Goal: Task Accomplishment & Management: Manage account settings

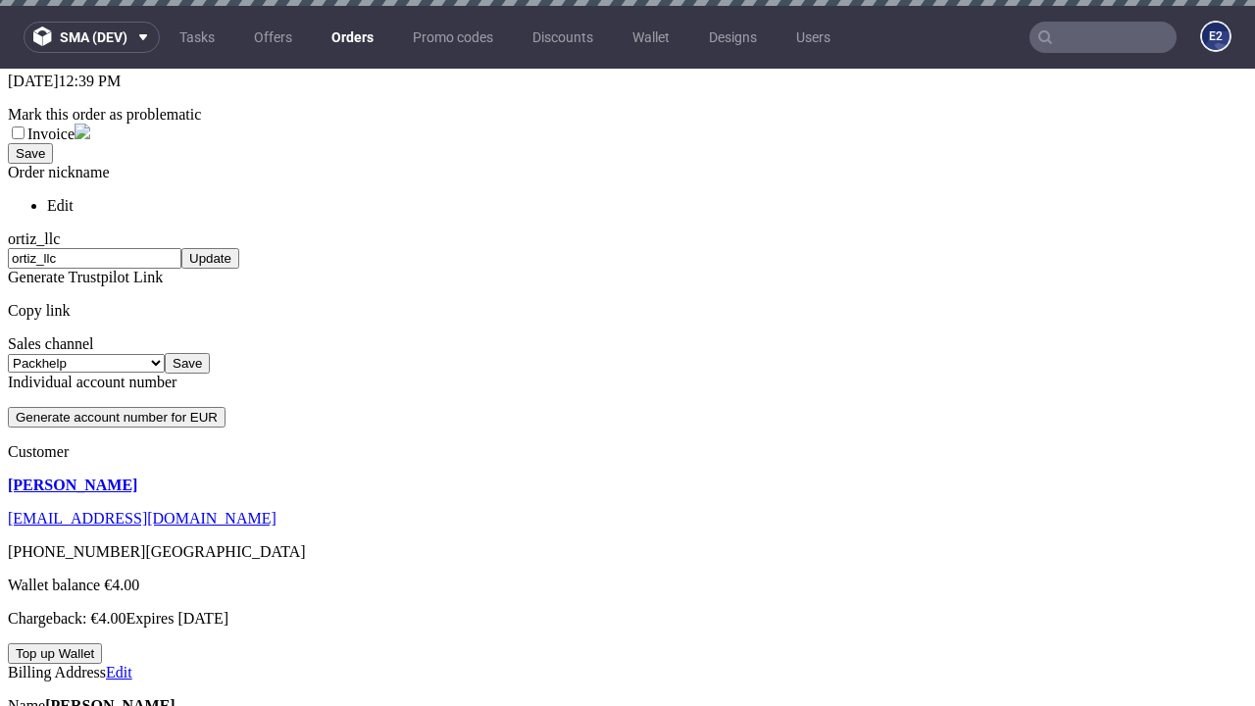
scroll to position [6, 0]
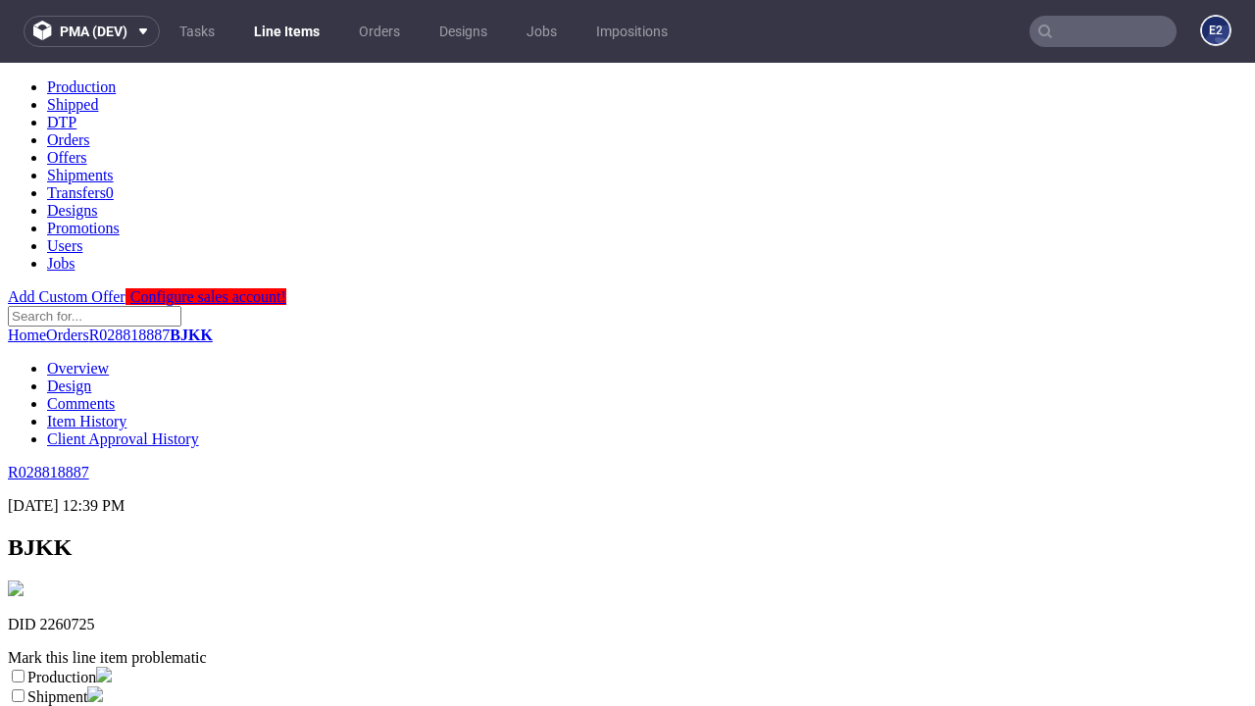
scroll to position [345, 0]
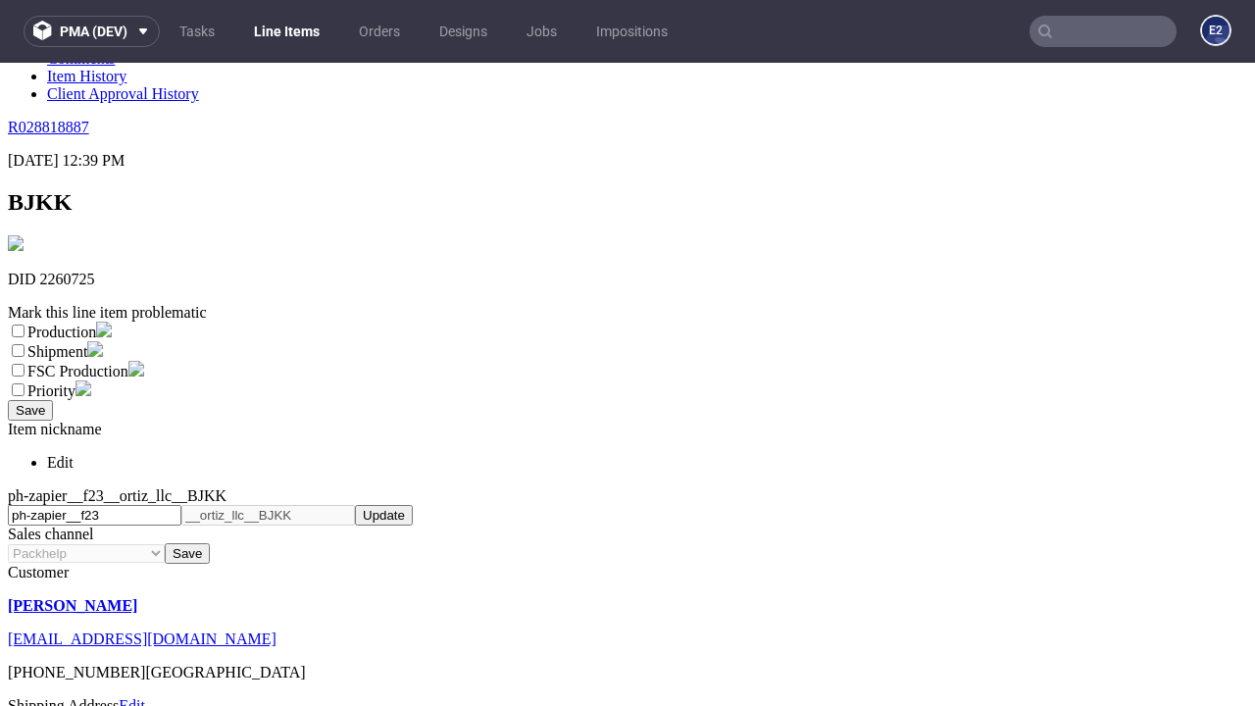
select select "dtp_ca_needed"
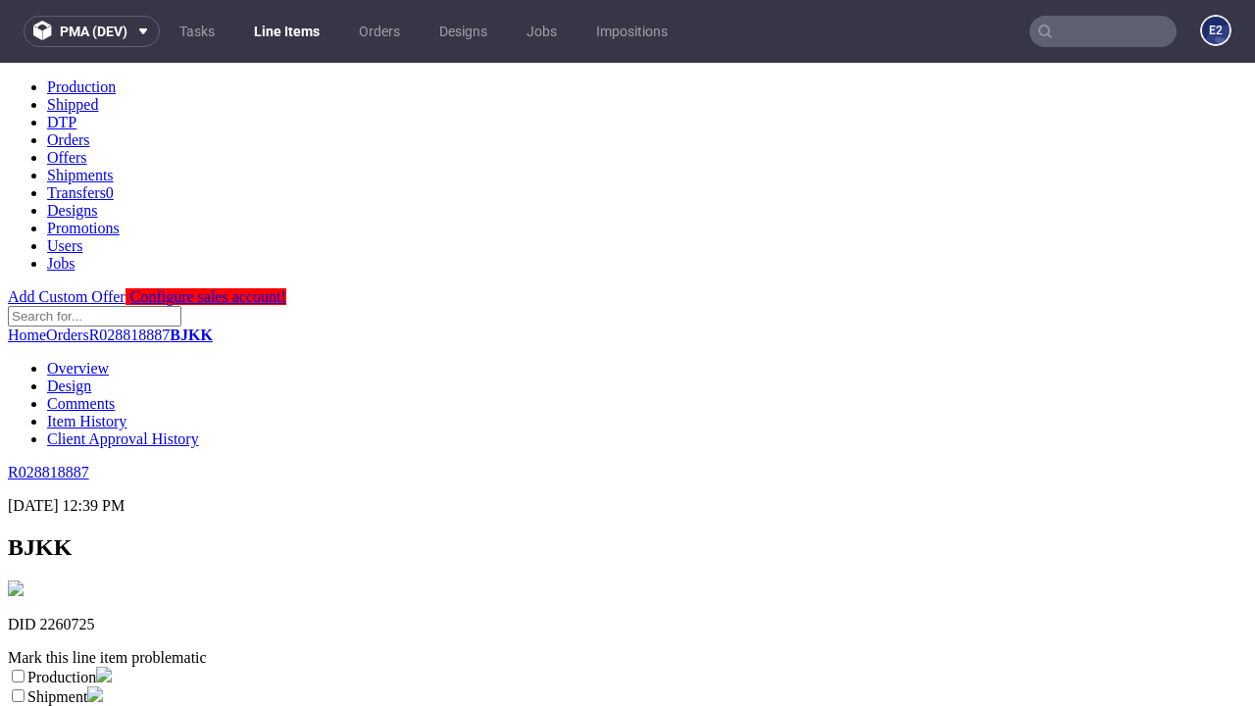
scroll to position [0, 0]
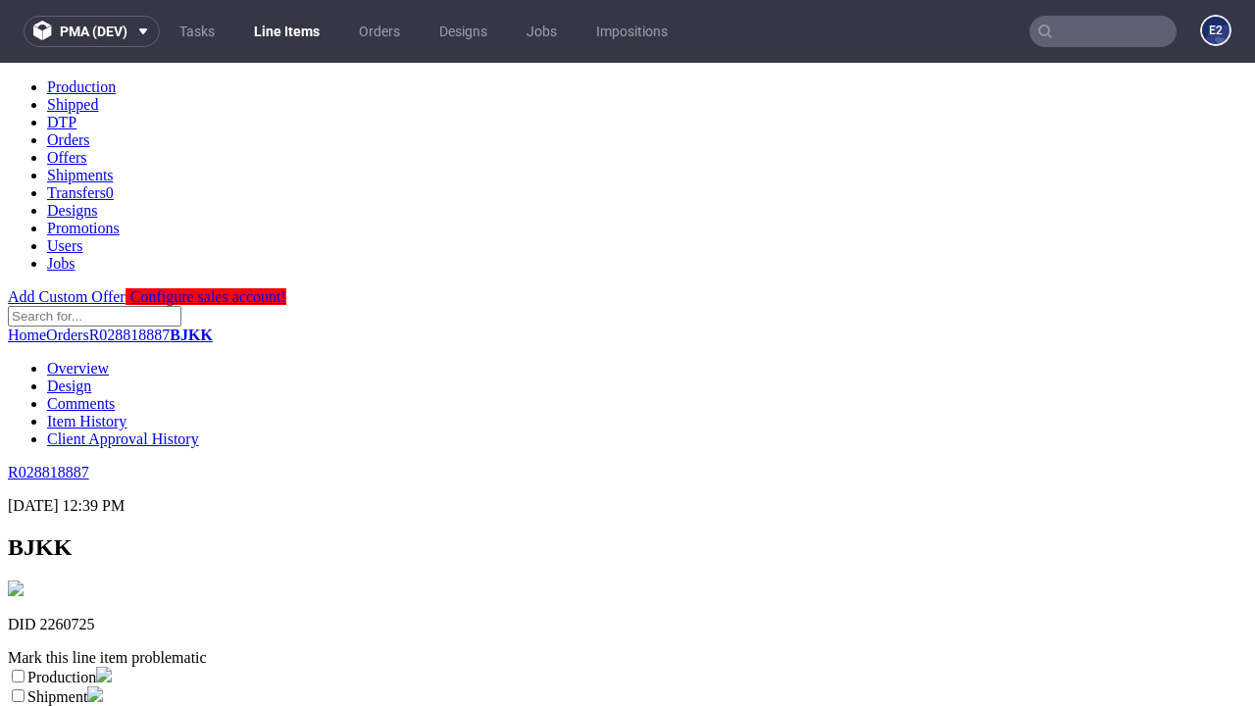
checkbox input "true"
